Goal: Task Accomplishment & Management: Use online tool/utility

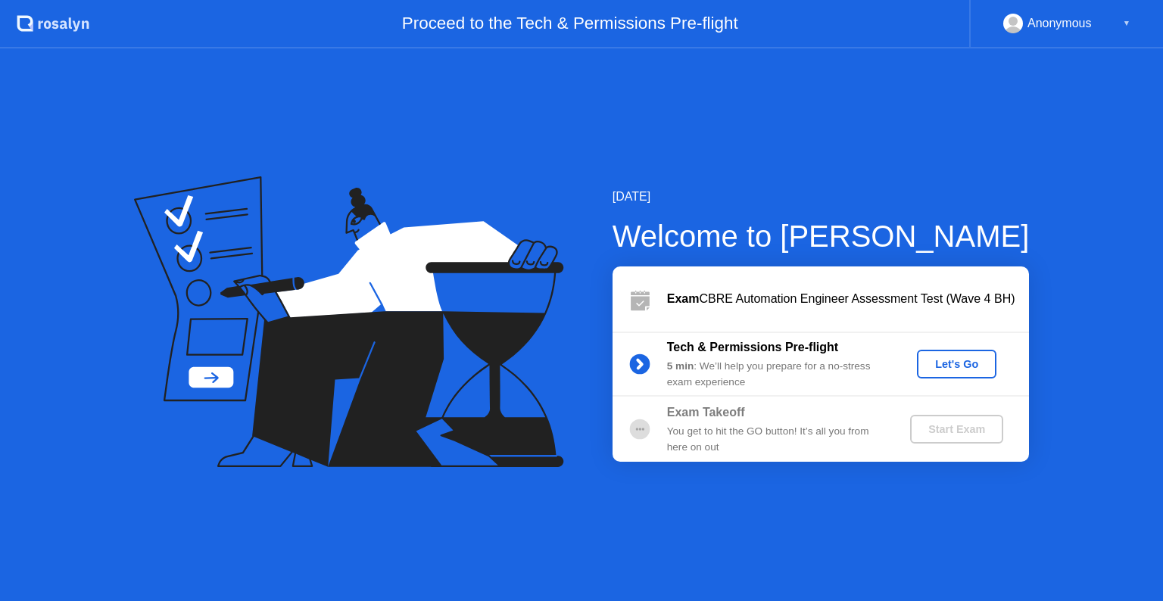
click at [946, 362] on div "Let's Go" at bounding box center [956, 364] width 67 height 12
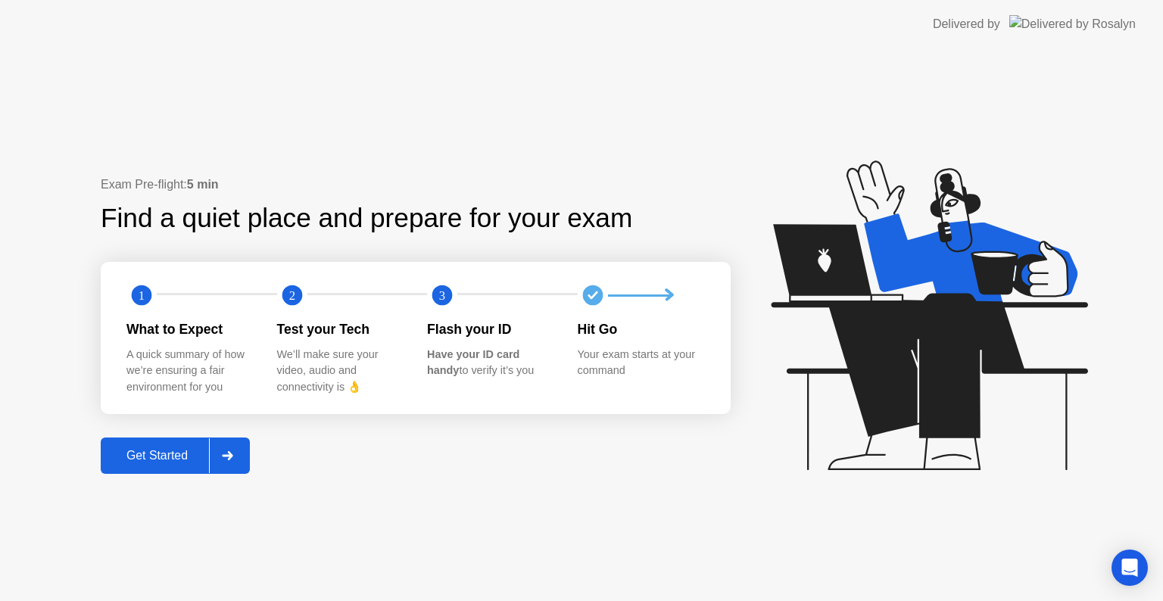
click at [151, 469] on button "Get Started" at bounding box center [175, 456] width 149 height 36
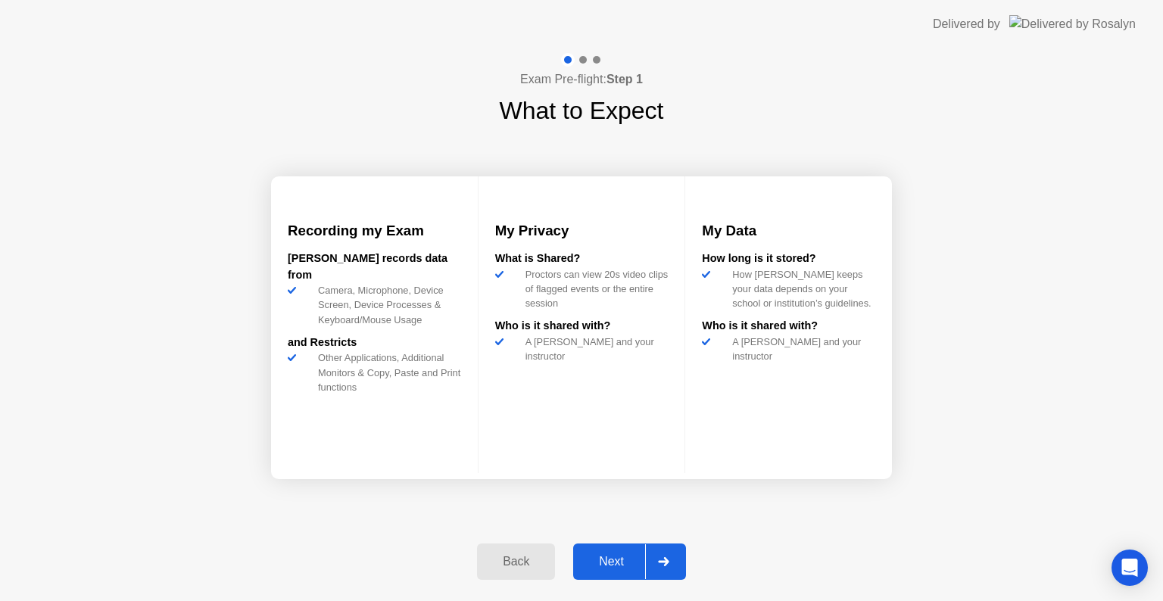
click at [623, 568] on div "Next" at bounding box center [611, 562] width 67 height 14
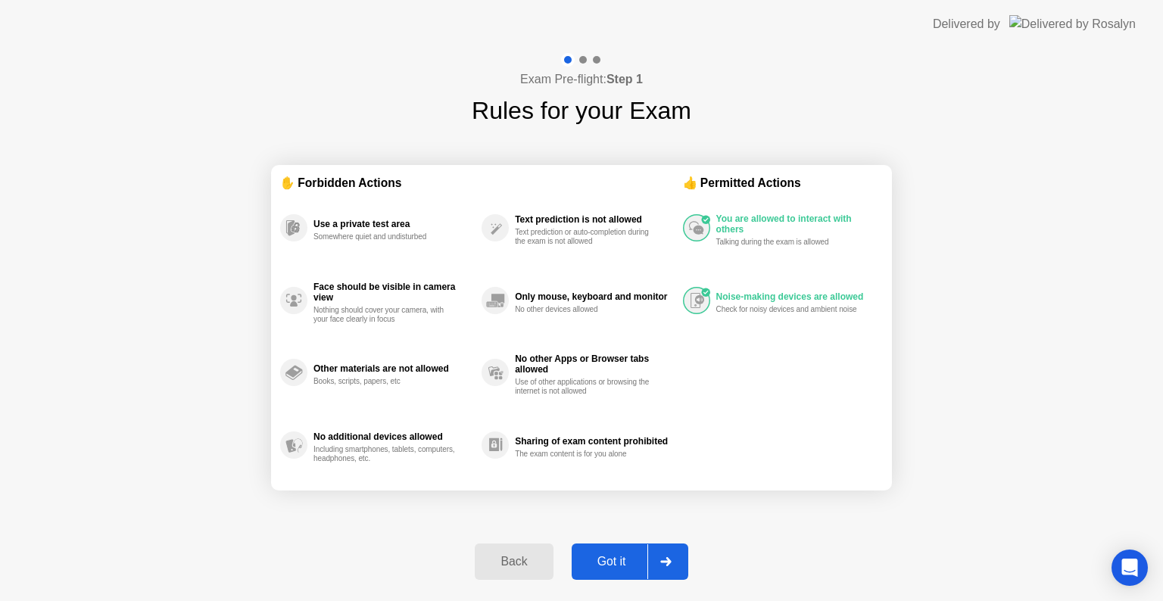
click at [626, 563] on div "Got it" at bounding box center [611, 562] width 71 height 14
select select "**********"
select select "*******"
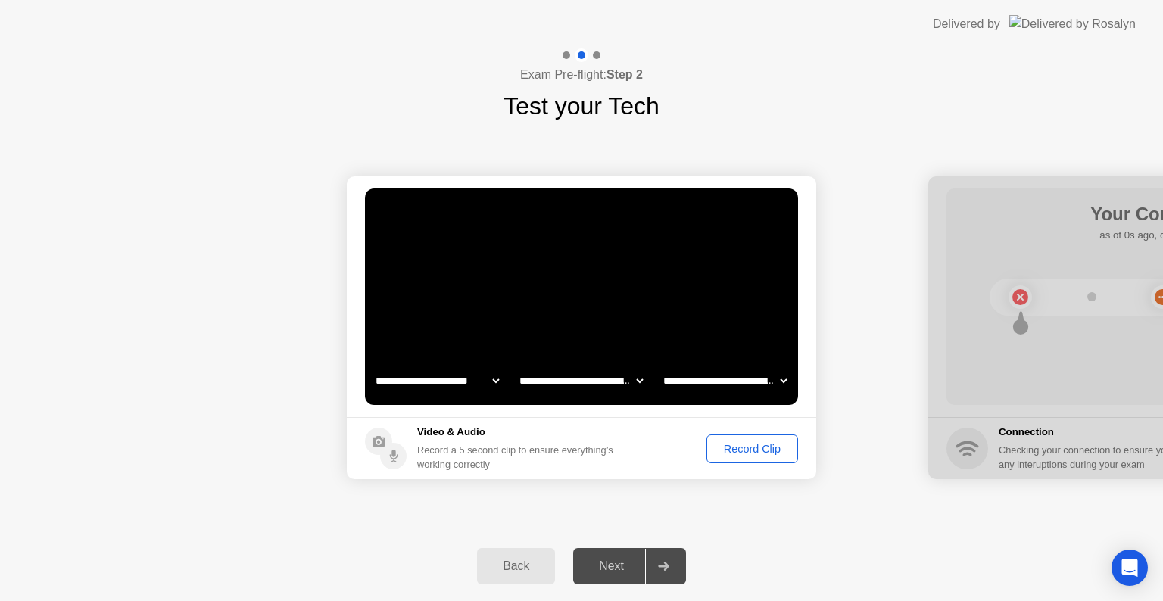
click at [780, 445] on div "Record Clip" at bounding box center [752, 449] width 81 height 12
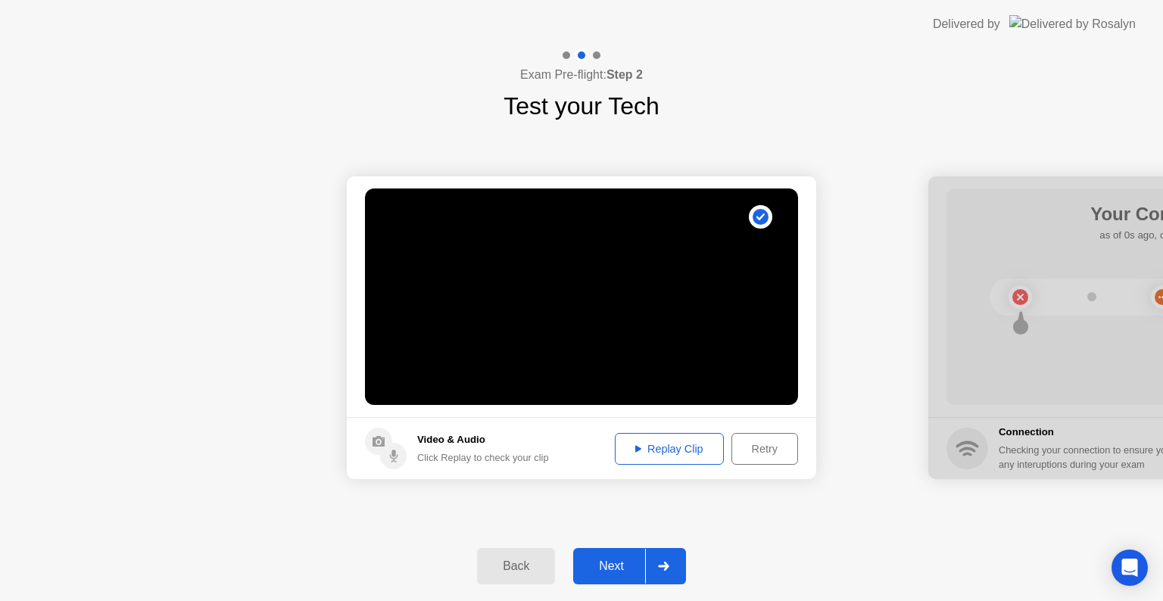
click at [686, 453] on div "Replay Clip" at bounding box center [669, 449] width 98 height 12
click at [627, 448] on div "Replay Clip" at bounding box center [669, 449] width 98 height 12
click at [639, 569] on div "Next" at bounding box center [611, 567] width 67 height 14
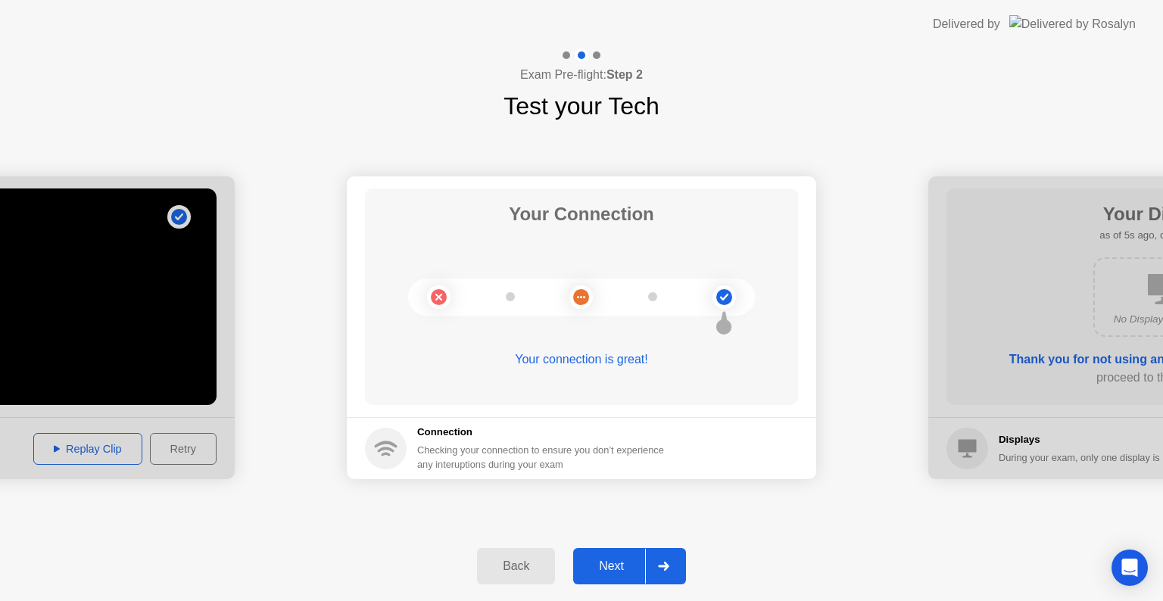
click at [181, 461] on div at bounding box center [0, 327] width 470 height 303
click at [490, 552] on button "Back" at bounding box center [516, 566] width 78 height 36
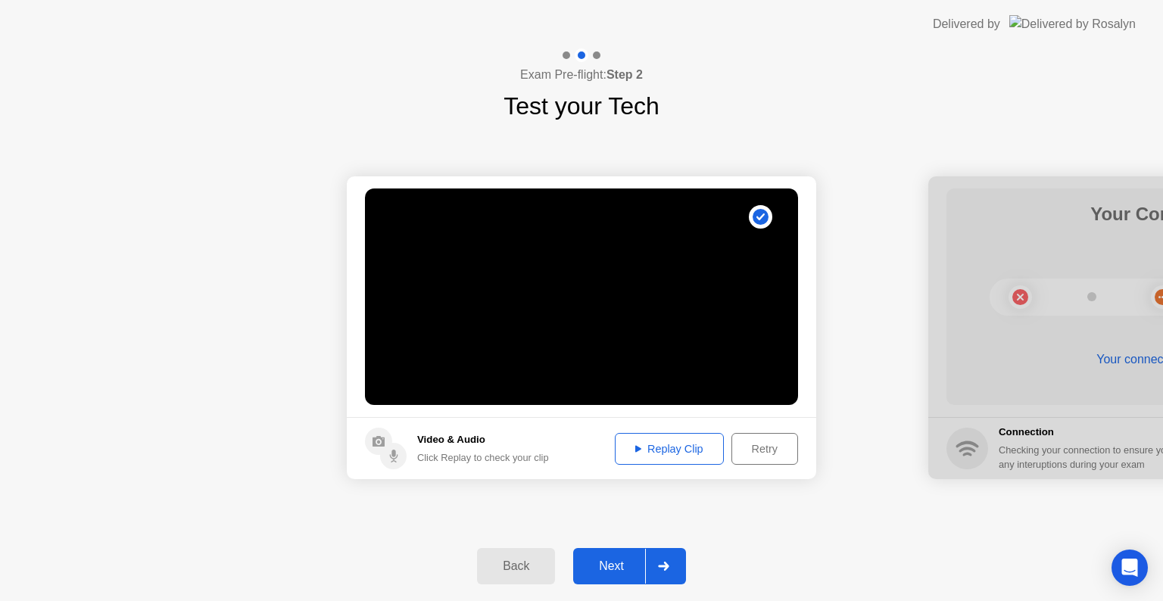
click at [766, 454] on div "Retry" at bounding box center [765, 449] width 56 height 12
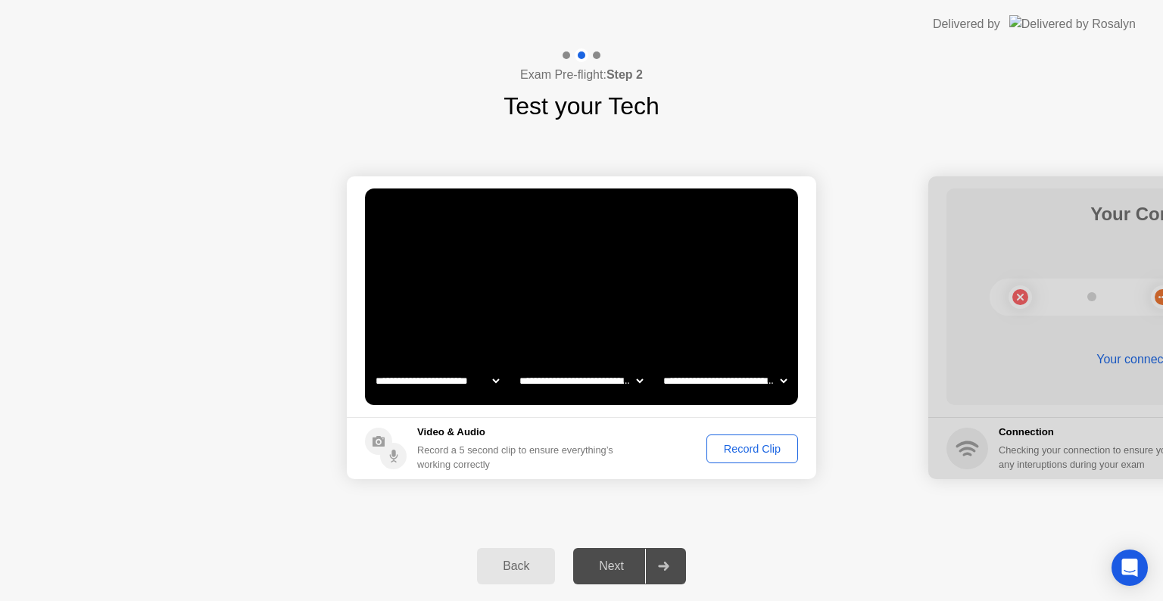
click at [663, 566] on icon at bounding box center [663, 566] width 11 height 9
click at [660, 563] on icon at bounding box center [663, 566] width 11 height 9
click at [676, 564] on div at bounding box center [663, 566] width 36 height 35
click at [609, 573] on div "Next" at bounding box center [611, 567] width 67 height 14
click at [607, 560] on div "Next" at bounding box center [611, 567] width 67 height 14
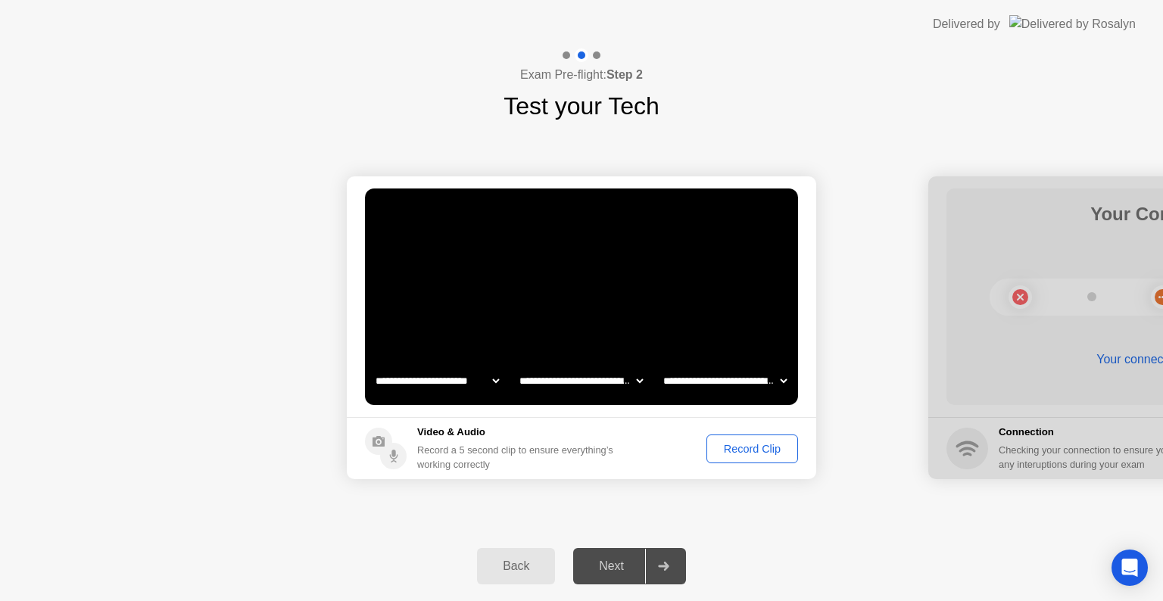
click at [760, 445] on div "Record Clip" at bounding box center [752, 449] width 81 height 12
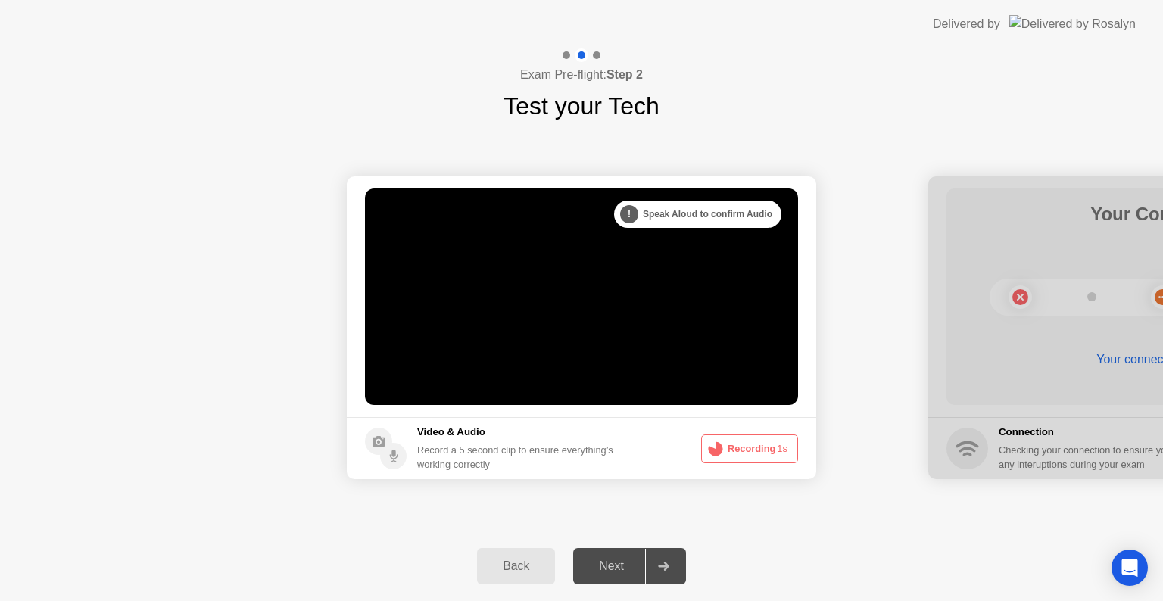
click at [513, 566] on div "Back" at bounding box center [516, 567] width 69 height 14
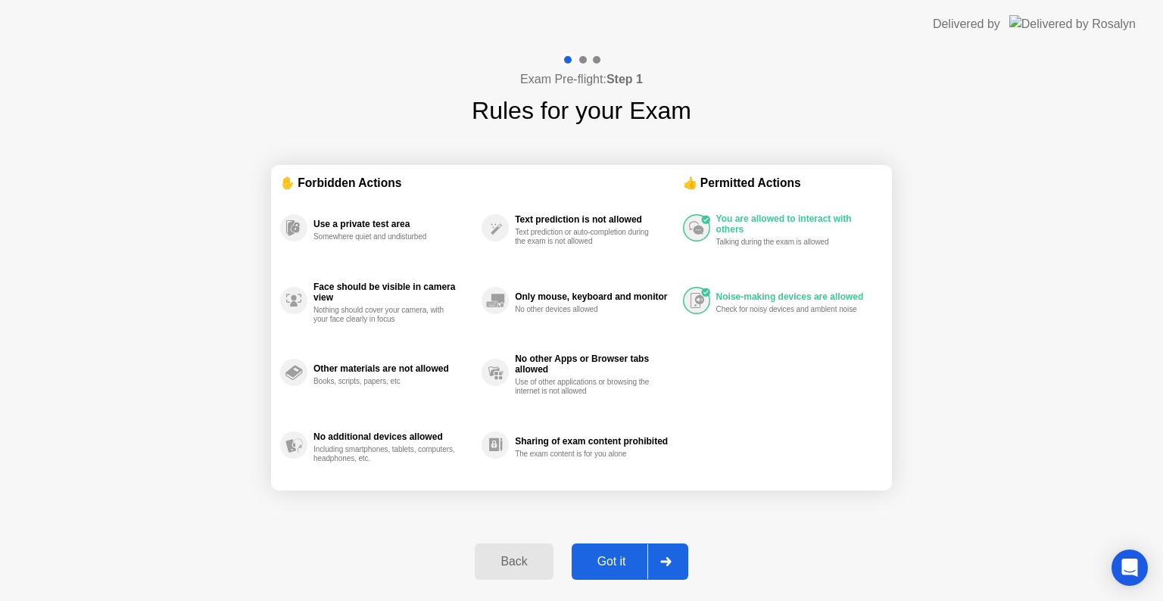
click at [609, 569] on div "Got it" at bounding box center [611, 562] width 71 height 14
select select "**********"
select select "*******"
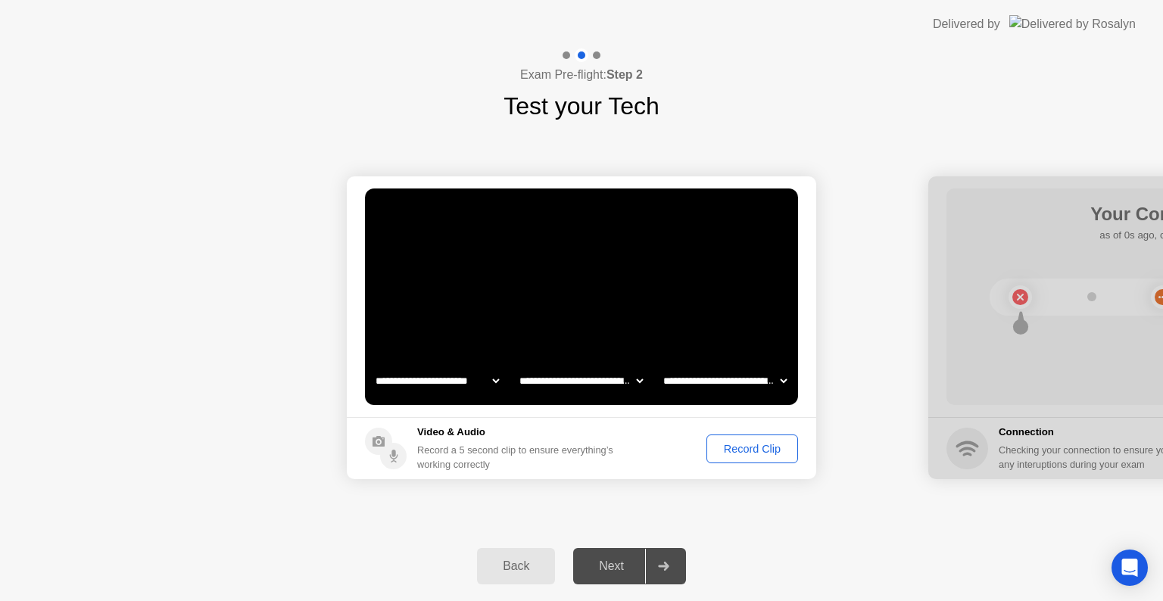
click at [772, 447] on div "Record Clip" at bounding box center [752, 449] width 81 height 12
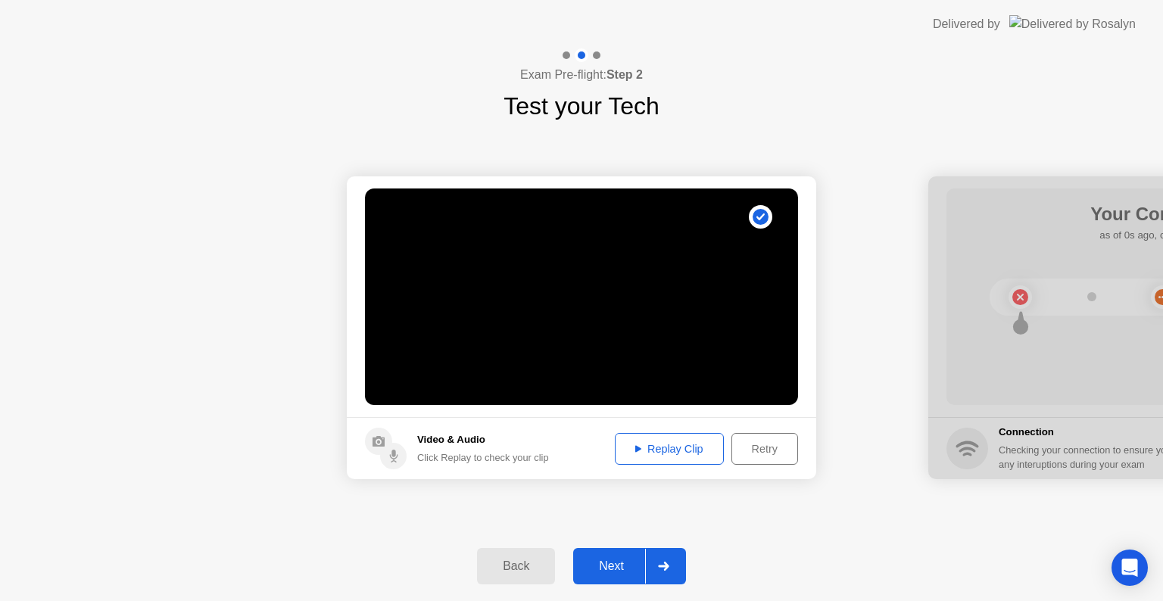
click at [648, 447] on div "Replay Clip" at bounding box center [669, 449] width 98 height 12
click at [679, 557] on div at bounding box center [663, 566] width 36 height 35
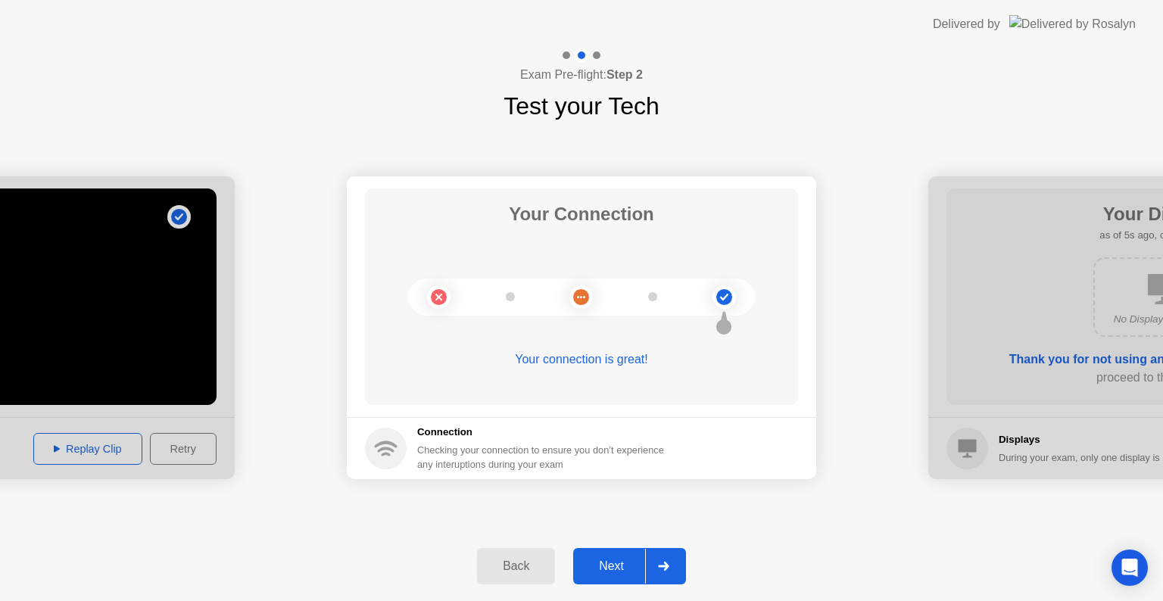
click at [670, 560] on div at bounding box center [663, 566] width 36 height 35
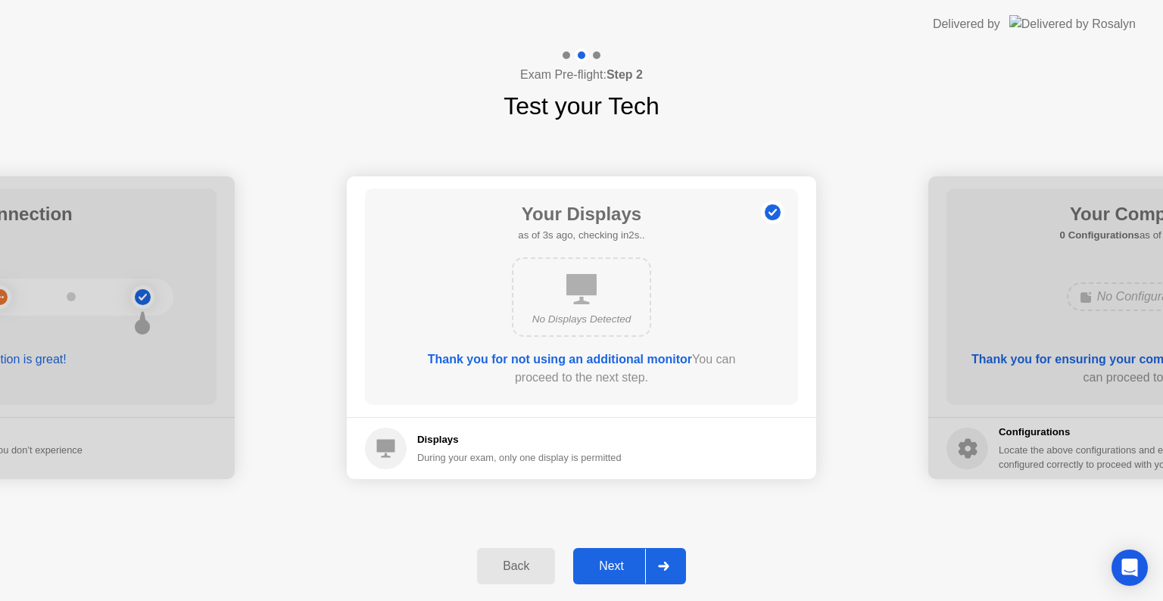
click at [670, 560] on div at bounding box center [663, 566] width 36 height 35
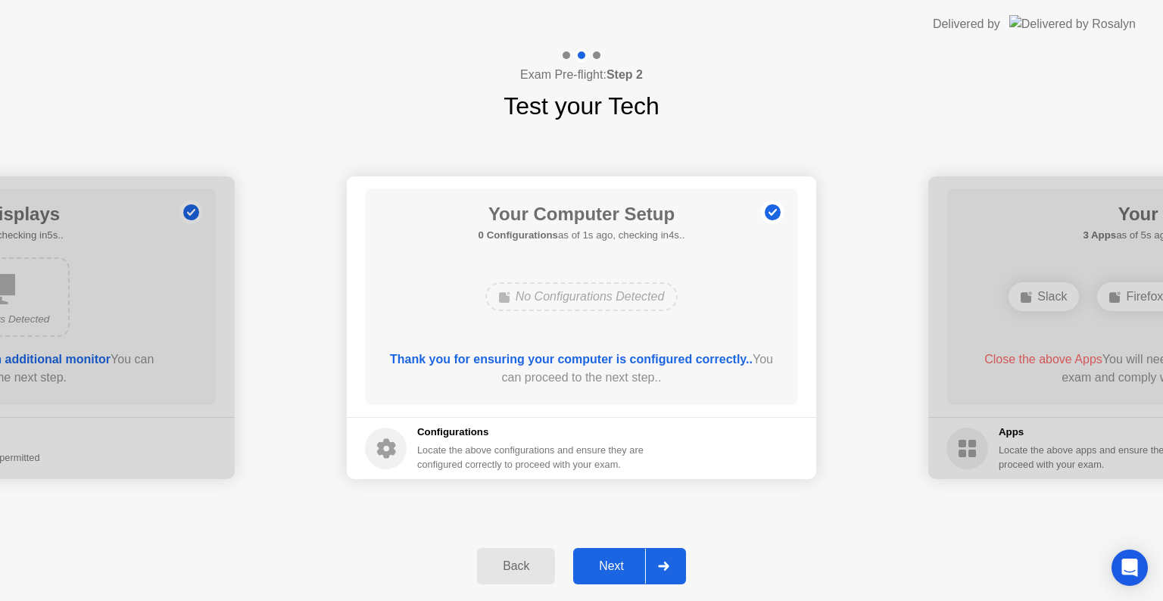
click at [670, 560] on div at bounding box center [663, 566] width 36 height 35
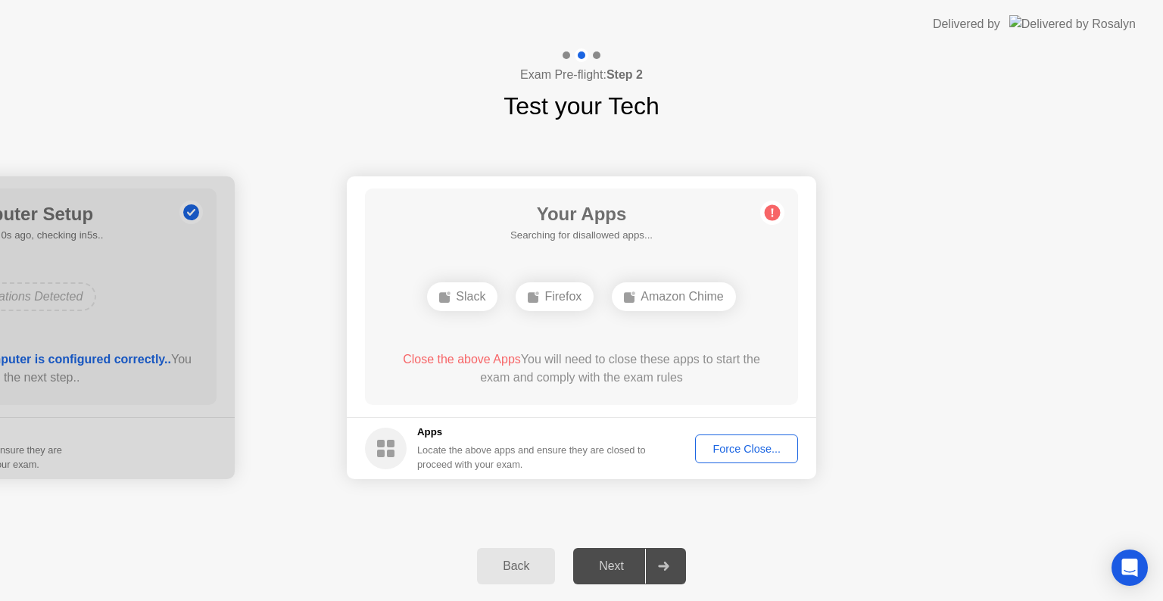
click at [670, 560] on div at bounding box center [663, 566] width 36 height 35
click at [764, 451] on div "Force Close..." at bounding box center [747, 449] width 92 height 12
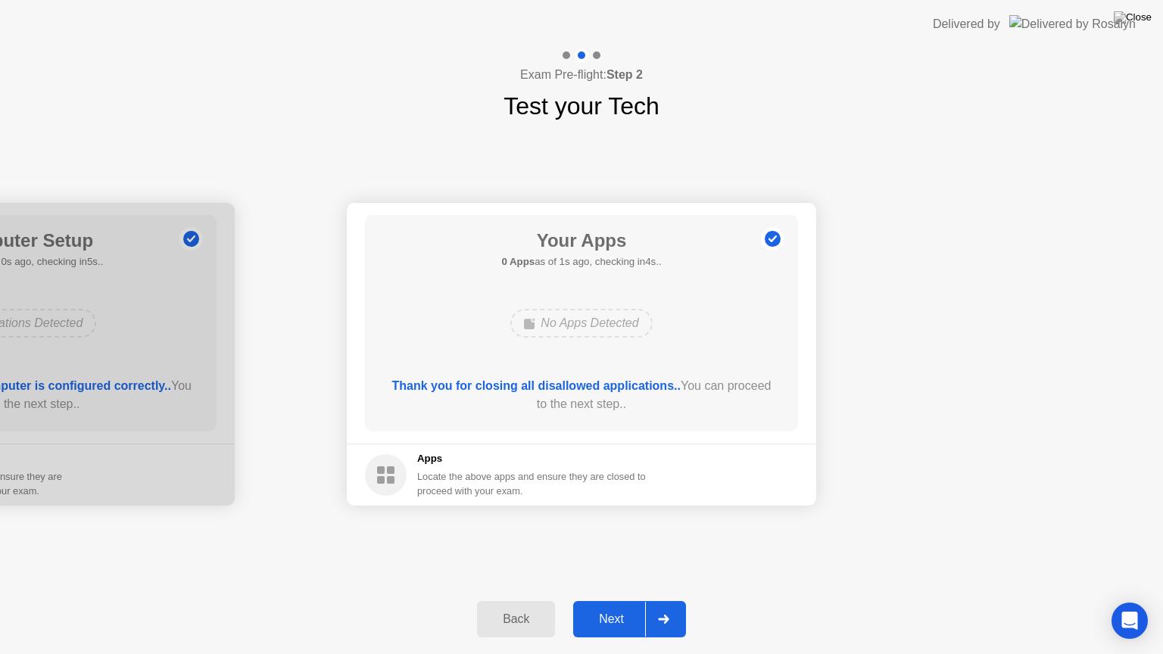
click at [662, 601] on div at bounding box center [663, 619] width 36 height 35
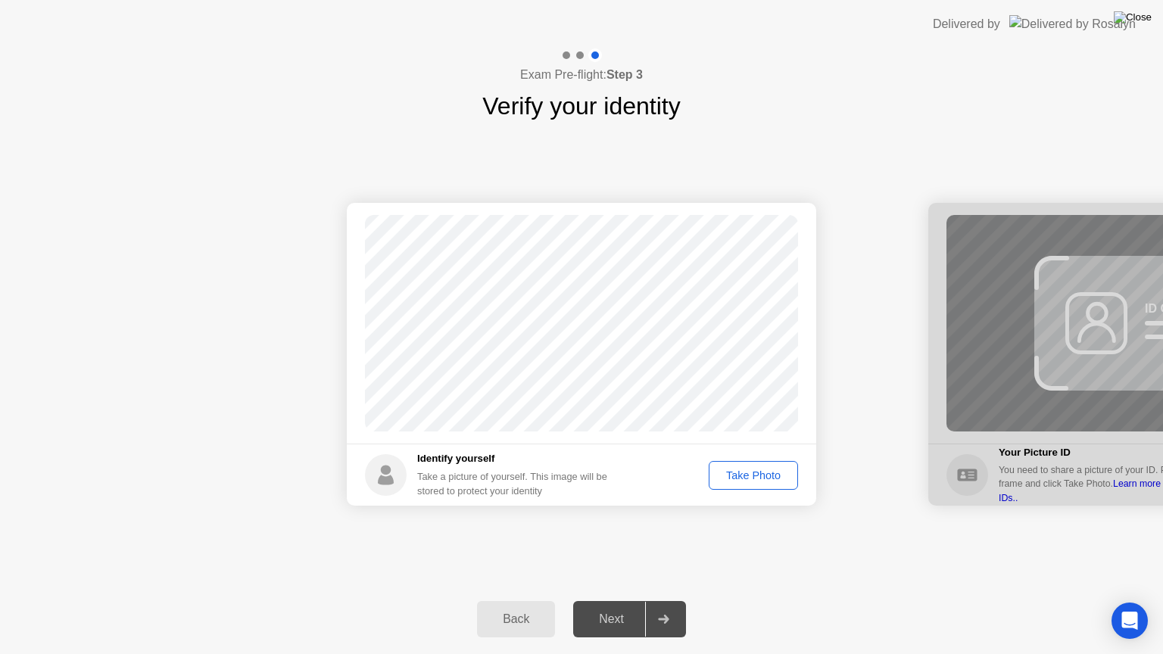
click at [1137, 15] on img at bounding box center [1133, 17] width 38 height 12
